Goal: Find contact information: Find contact information

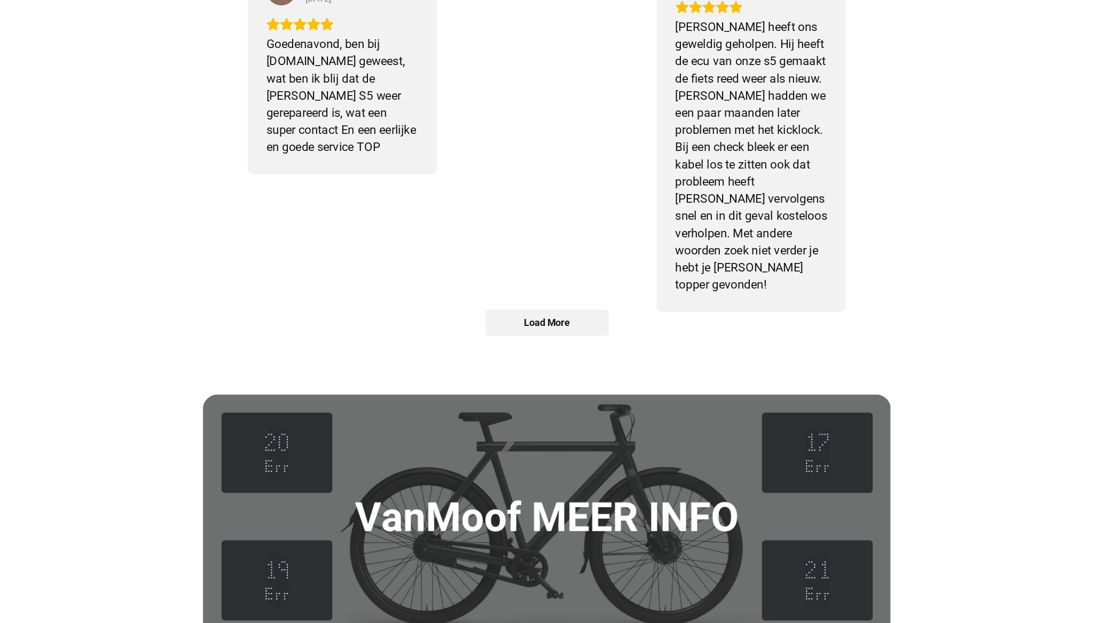
scroll to position [1118, 0]
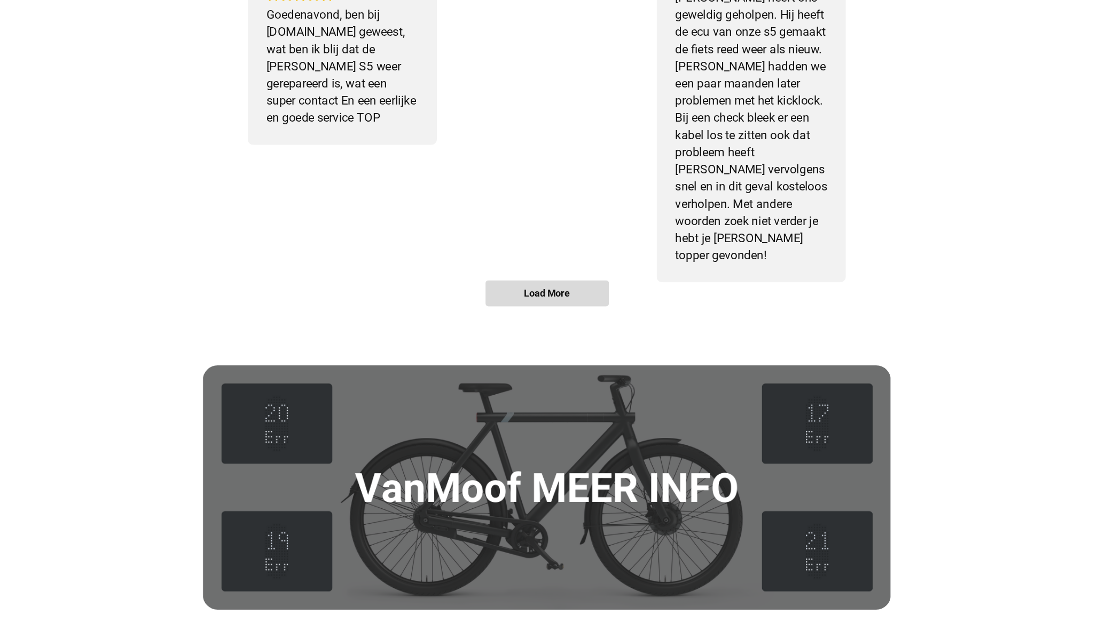
click at [579, 394] on span "Load More" at bounding box center [549, 388] width 87 height 18
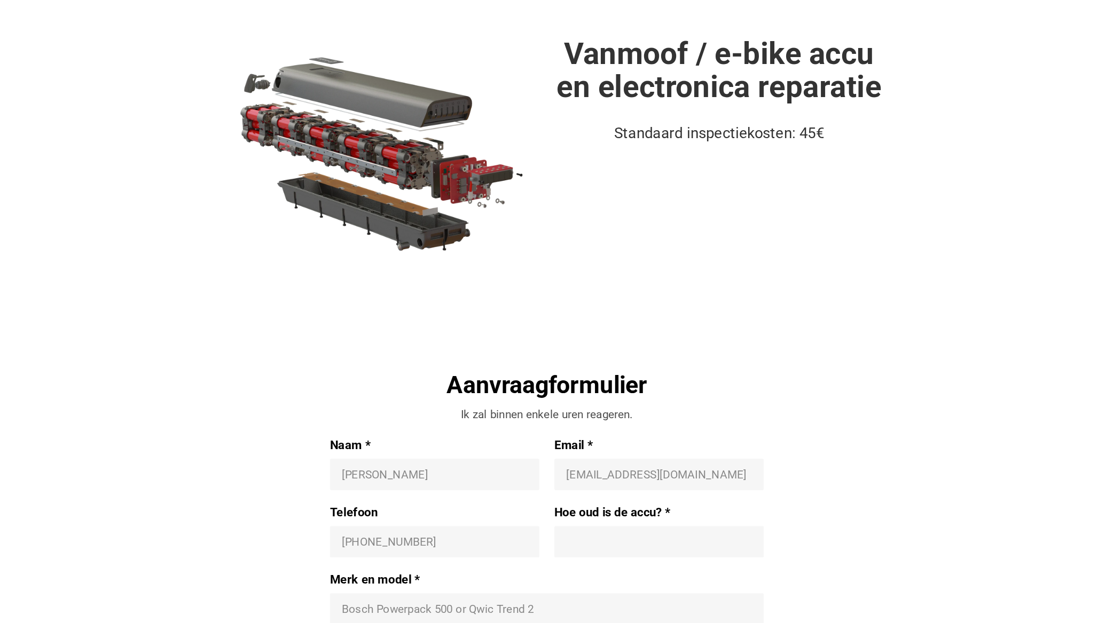
scroll to position [0, 0]
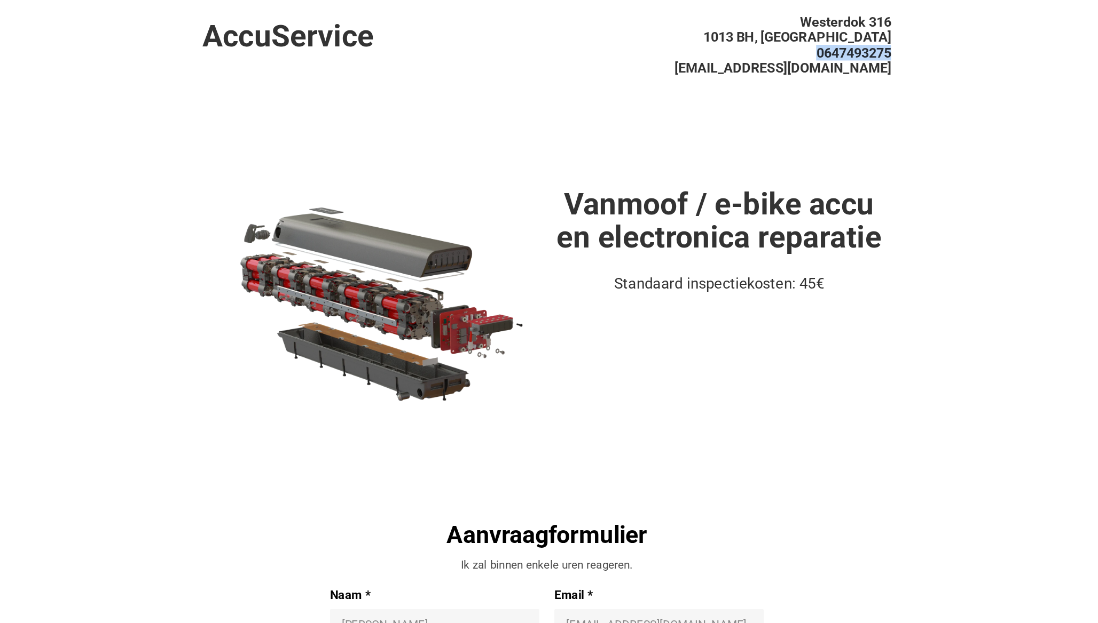
drag, startPoint x: 798, startPoint y: 37, endPoint x: 727, endPoint y: 36, distance: 70.5
copy span "0647493275"
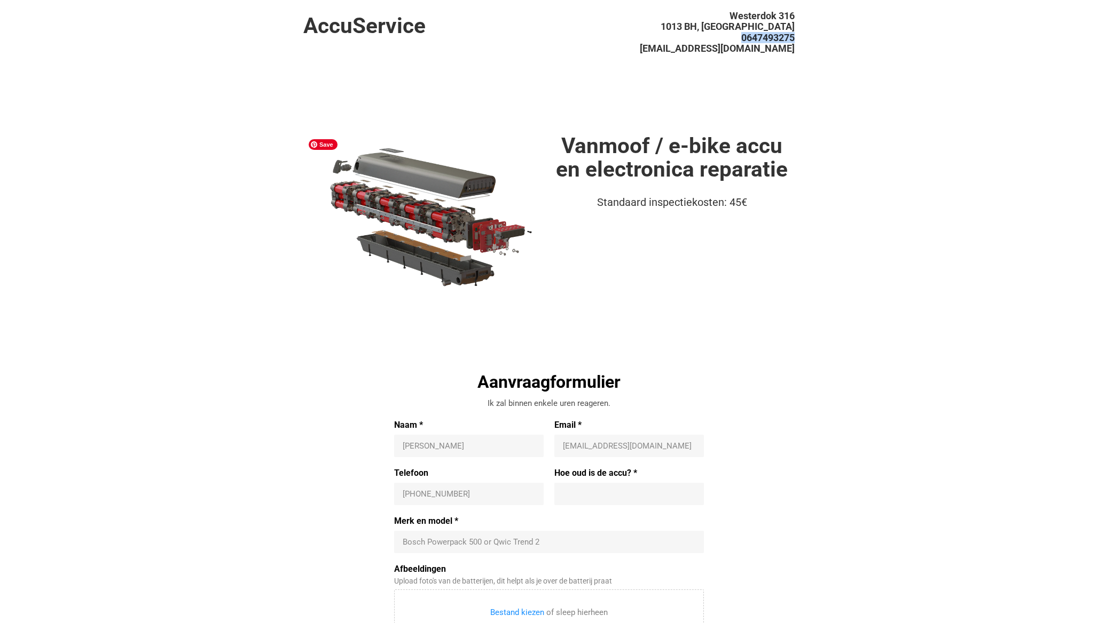
click at [544, 235] on img at bounding box center [426, 216] width 246 height 164
